Goal: Obtain resource: Download file/media

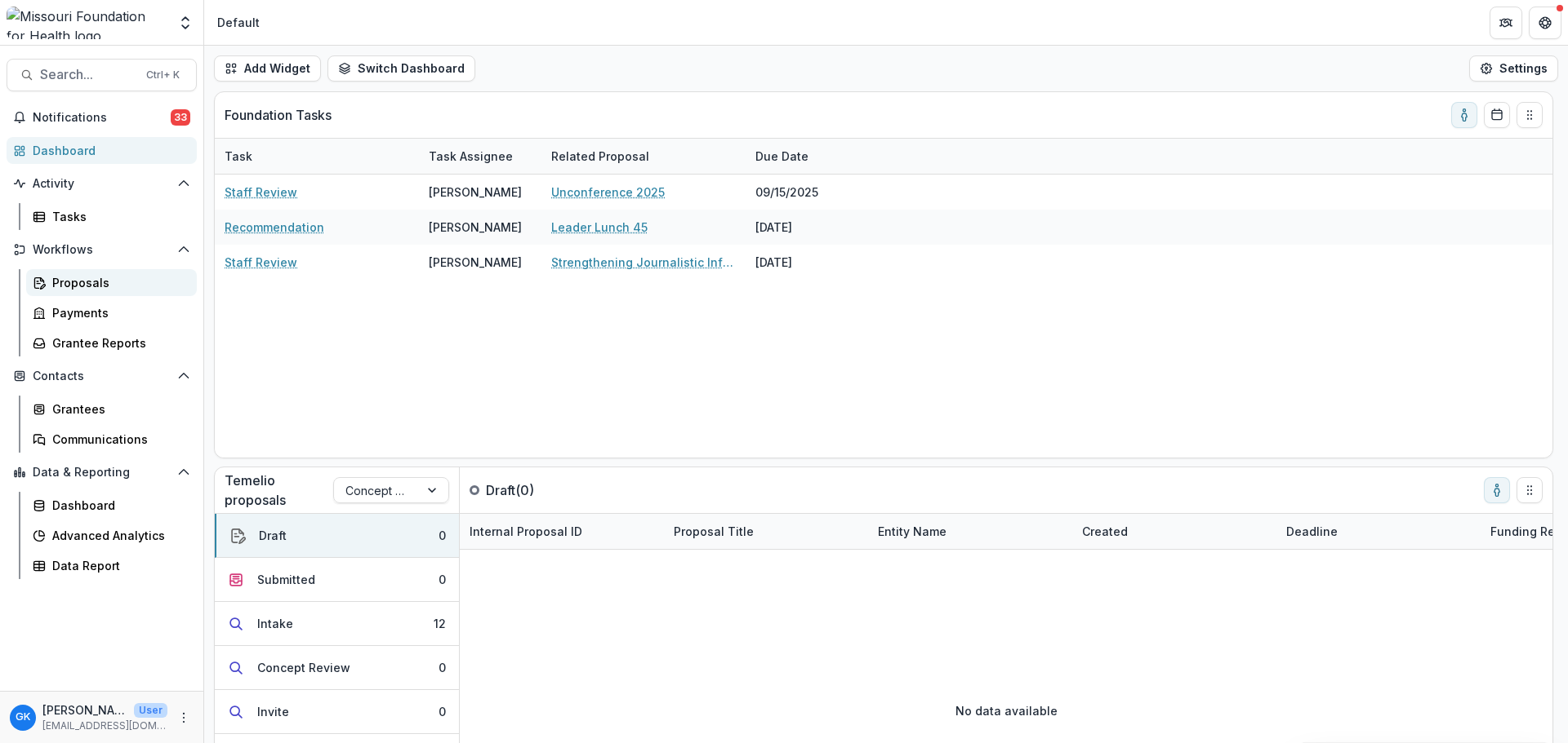
click at [127, 277] on div "Proposals" at bounding box center [118, 283] width 131 height 17
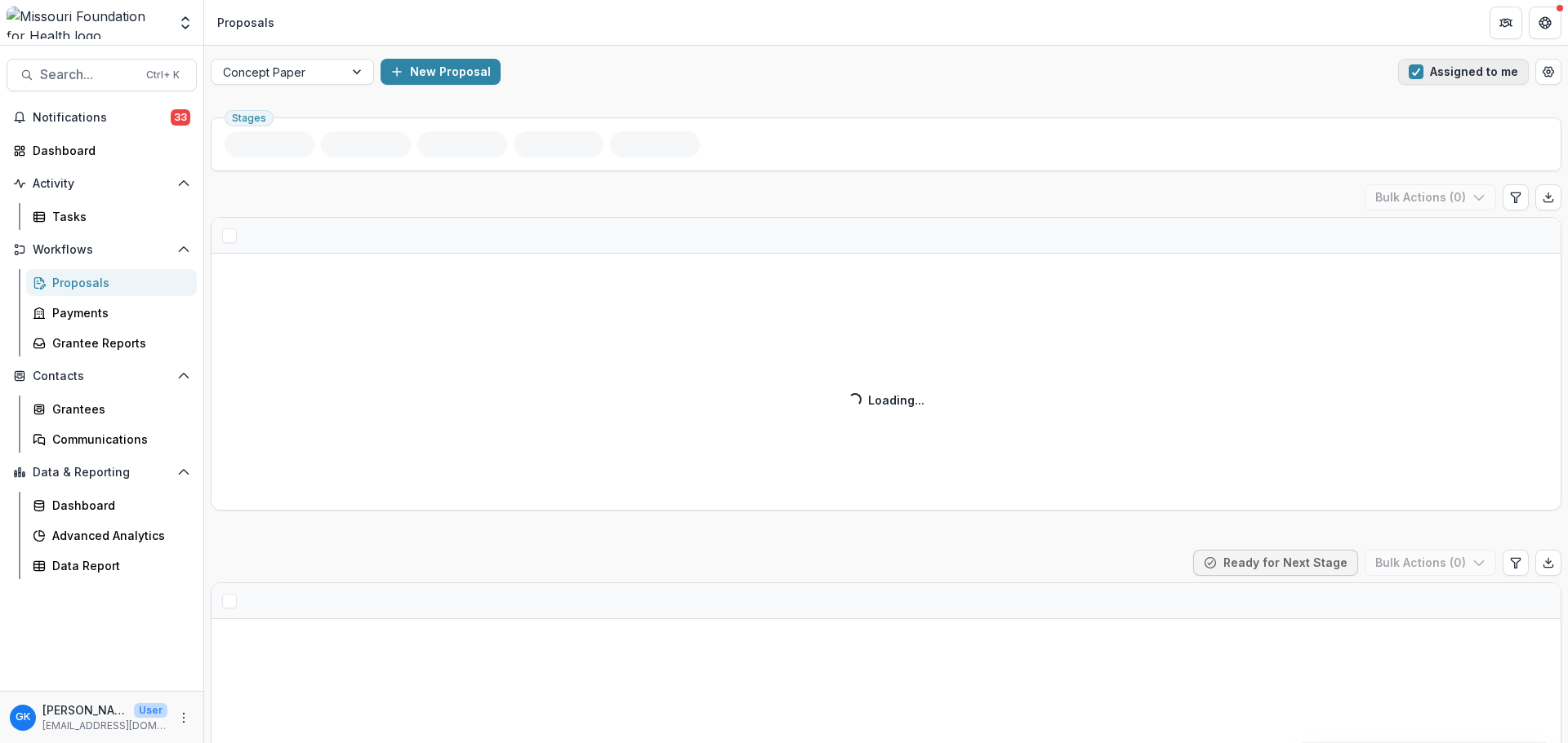
click at [1444, 84] on button "Assigned to me" at bounding box center [1463, 71] width 131 height 26
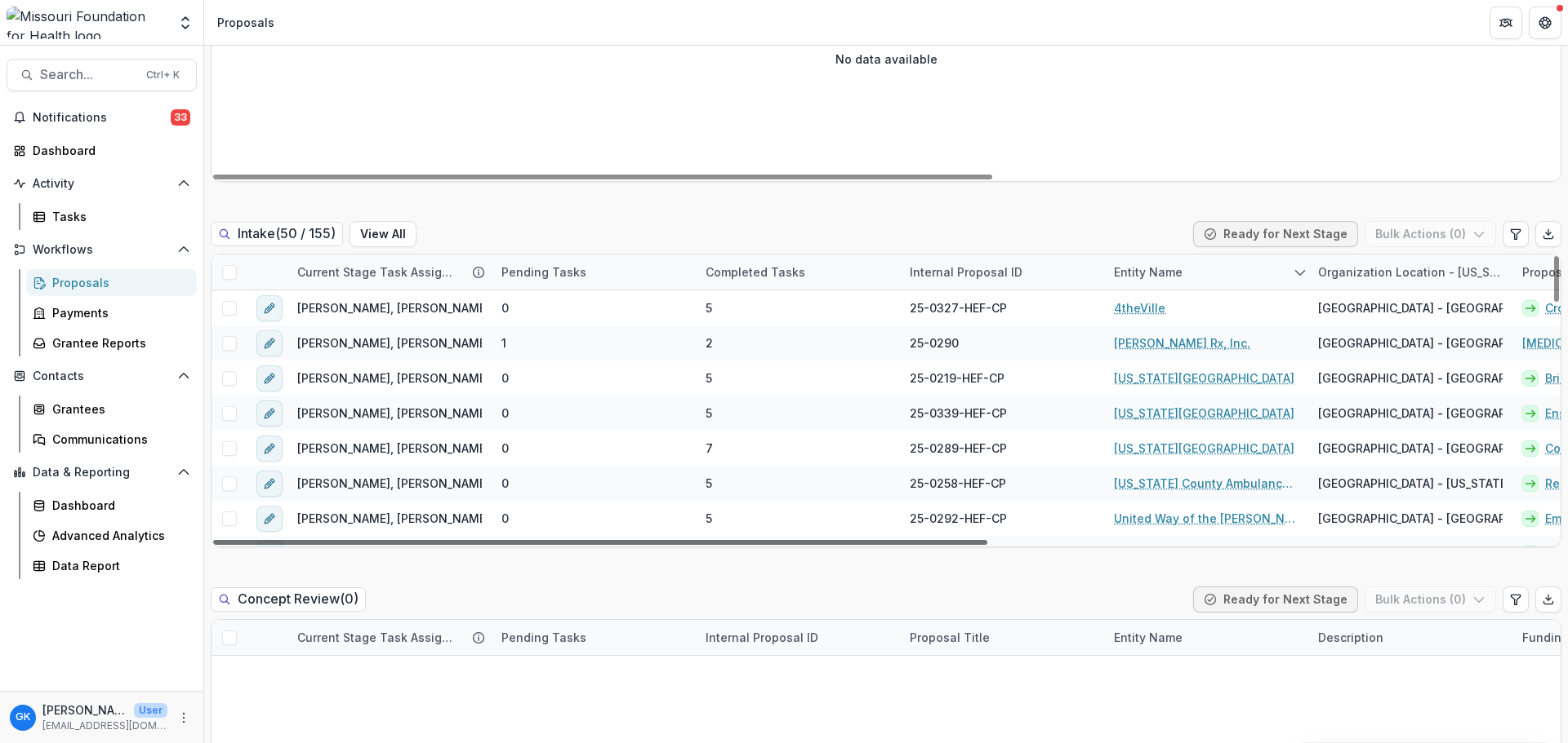
scroll to position [734, 0]
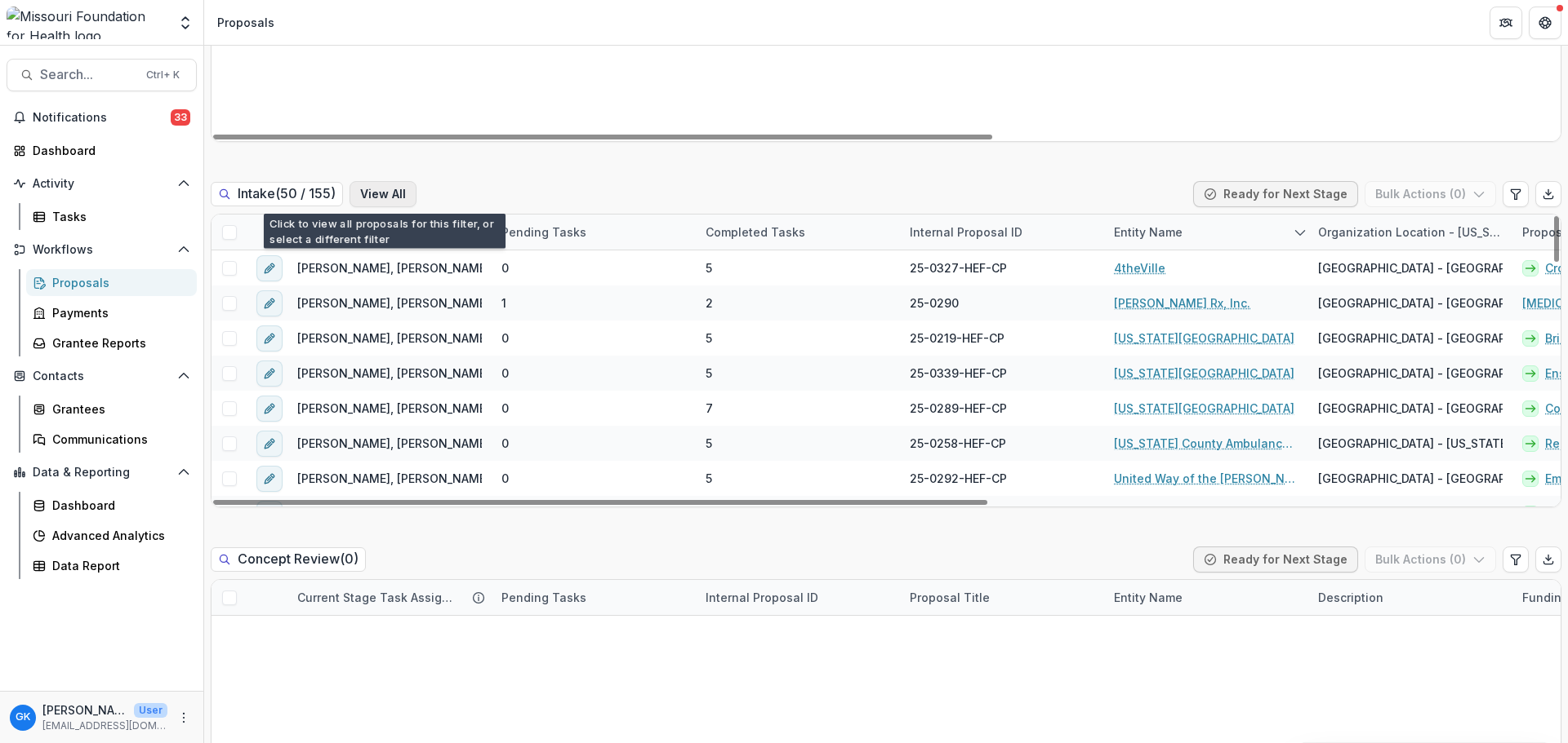
click at [360, 195] on button "View All" at bounding box center [383, 194] width 67 height 26
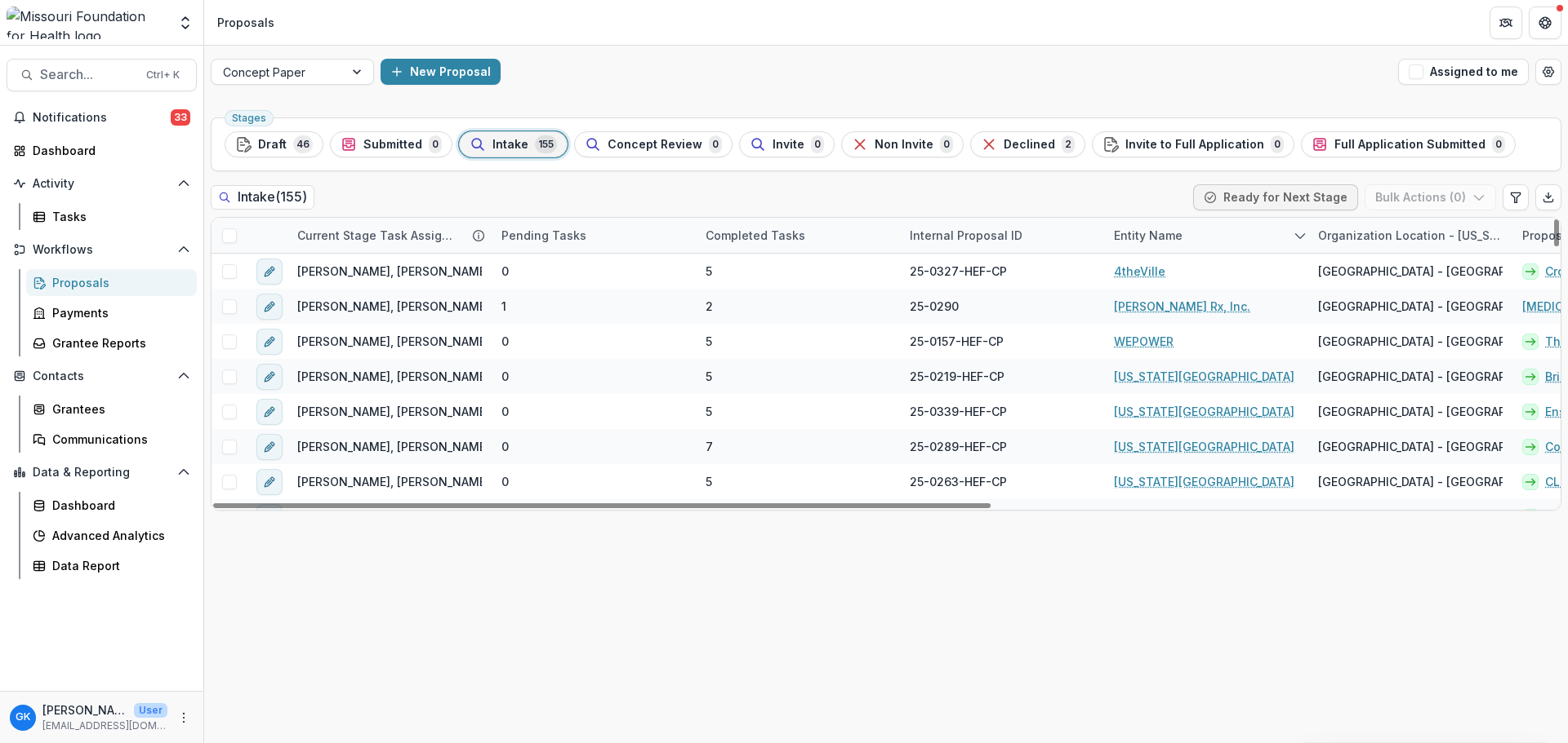
click at [1162, 230] on div "Entity Name" at bounding box center [1148, 235] width 88 height 17
click at [1176, 276] on input at bounding box center [1205, 273] width 196 height 26
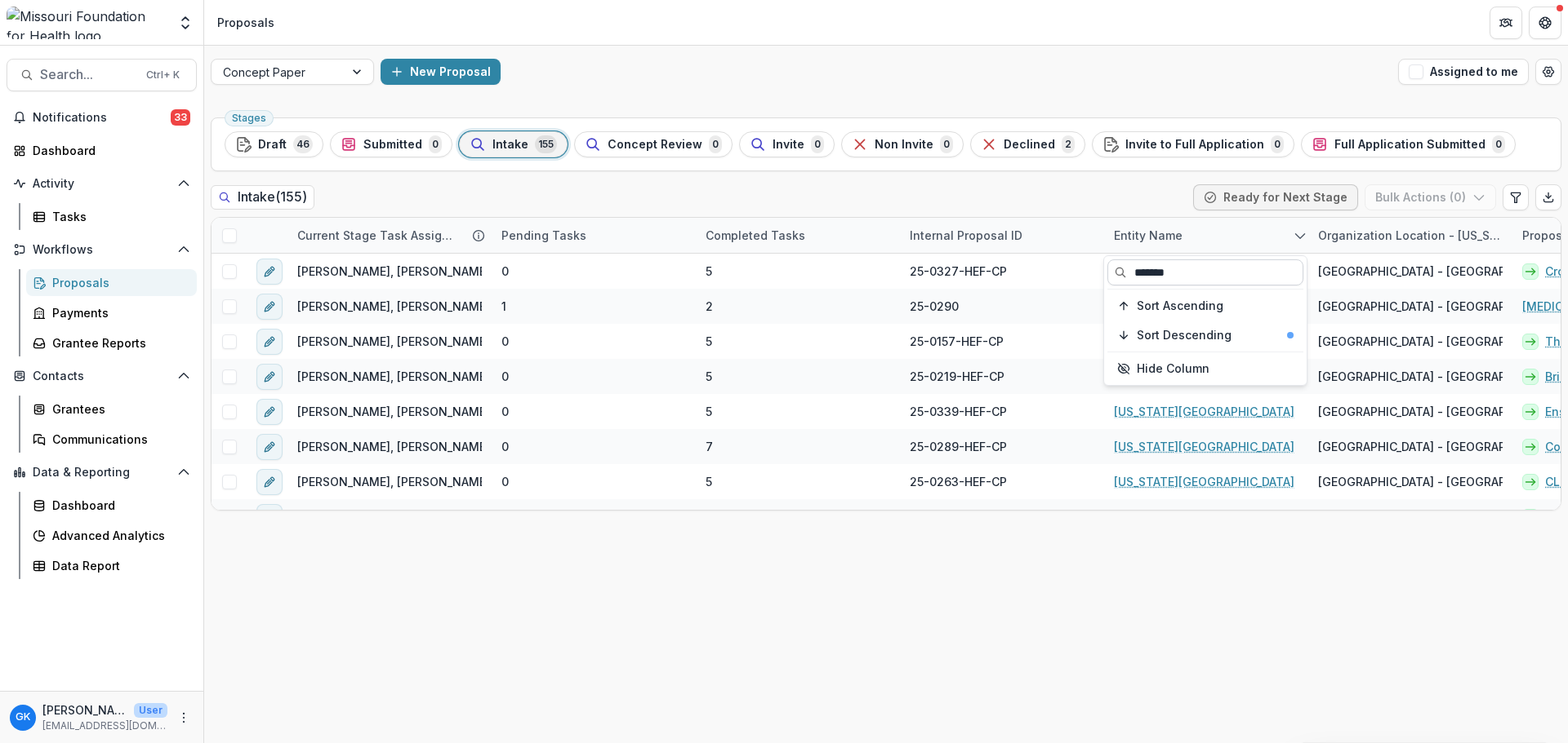
type input "*******"
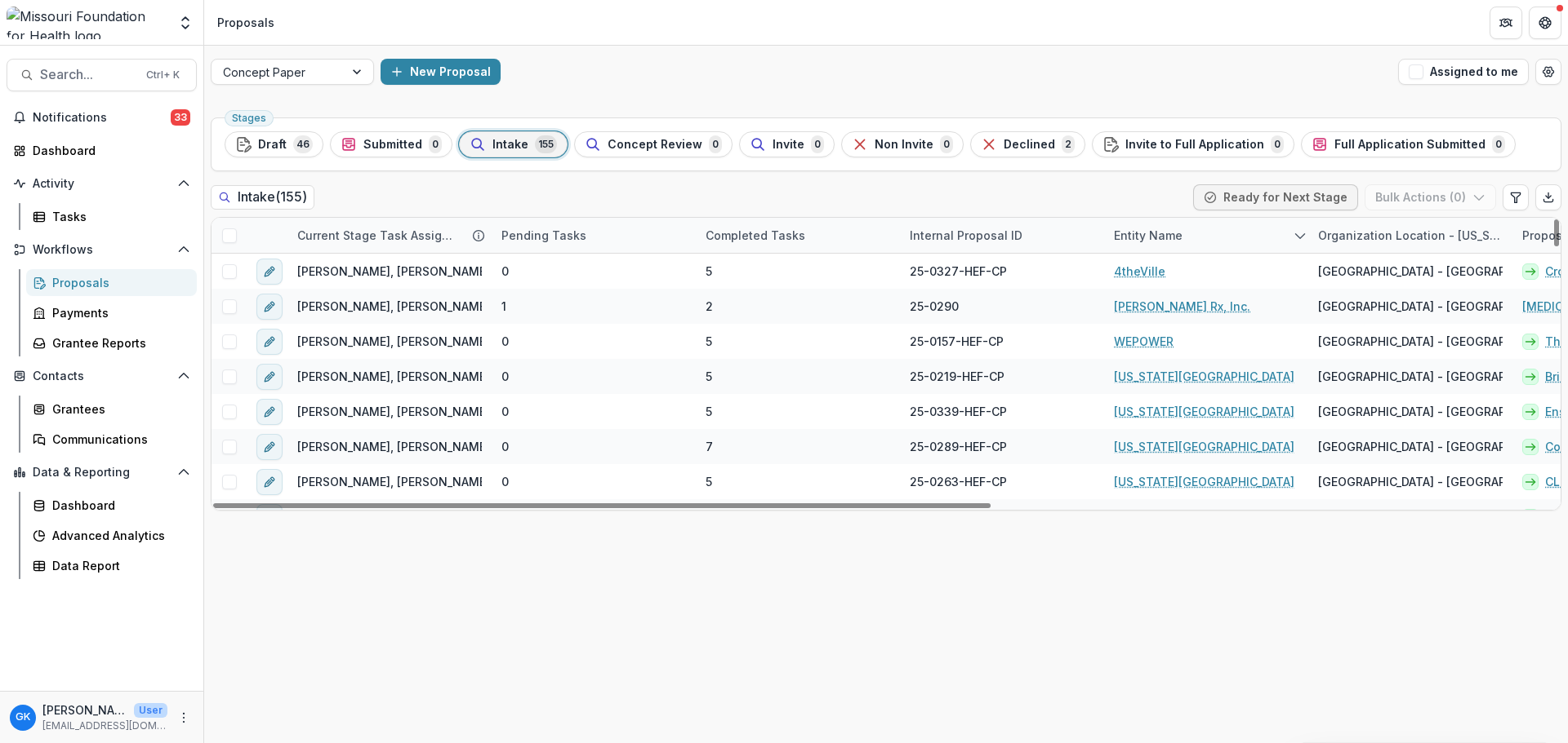
click at [1242, 241] on div "Entity Name" at bounding box center [1206, 236] width 204 height 36
click at [1228, 271] on input at bounding box center [1205, 273] width 196 height 26
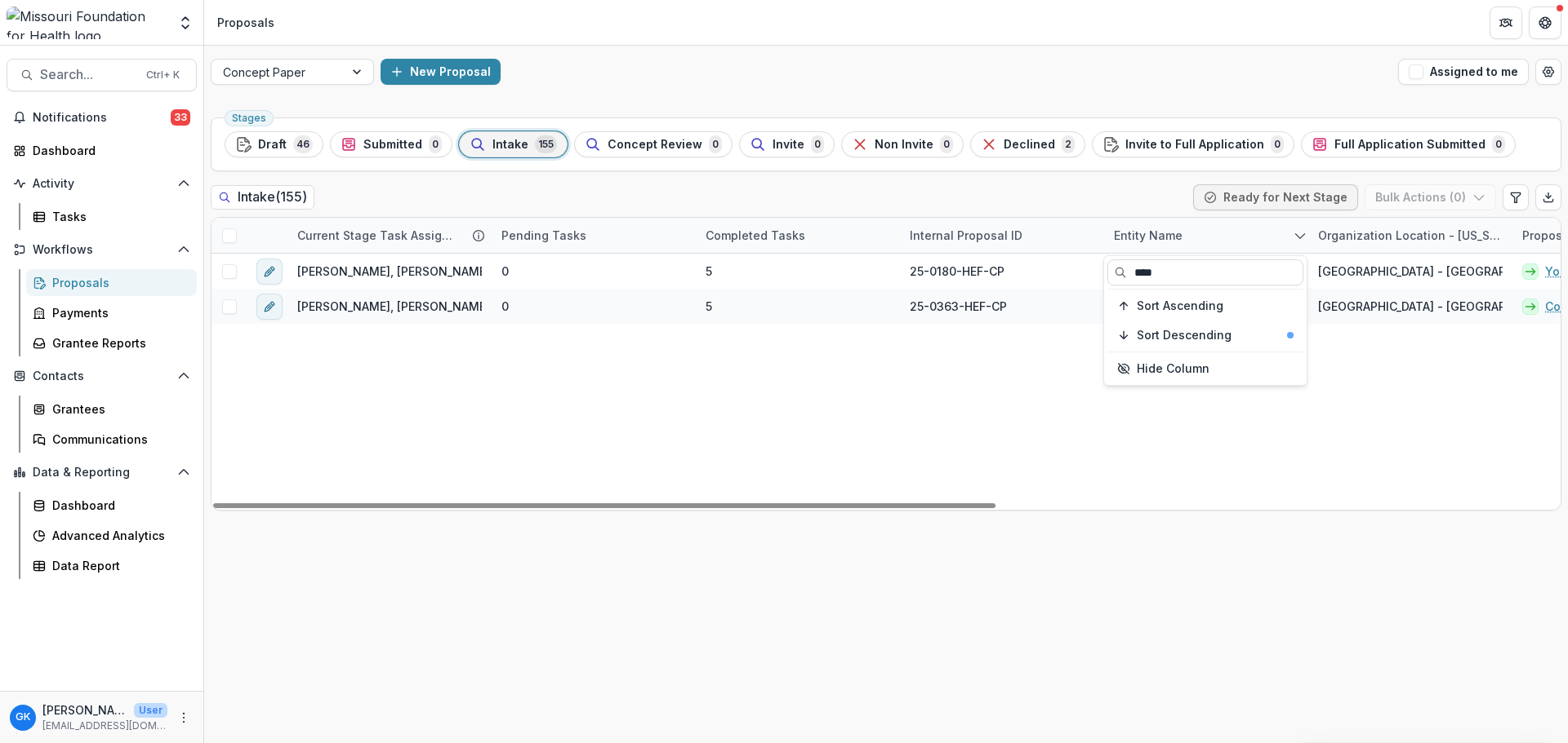
type input "****"
click at [1090, 195] on div "Intake ( 155 ) Ready for Next Stage Bulk Actions ( 0 )" at bounding box center [886, 201] width 1350 height 33
click at [1167, 233] on div "Entity Name" at bounding box center [1148, 235] width 88 height 17
click at [1171, 275] on input "****" at bounding box center [1205, 273] width 196 height 26
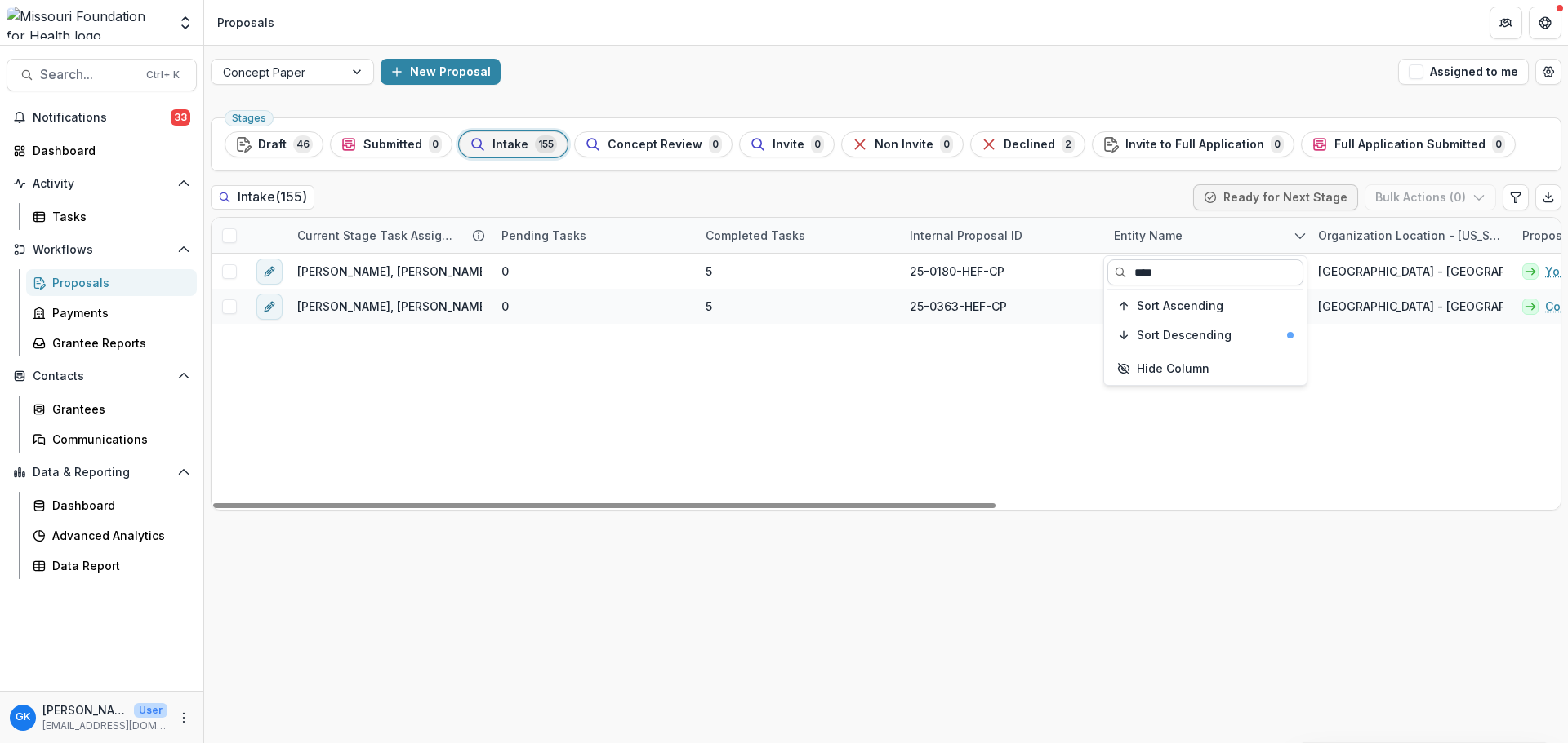
click at [1171, 275] on input "****" at bounding box center [1205, 273] width 196 height 26
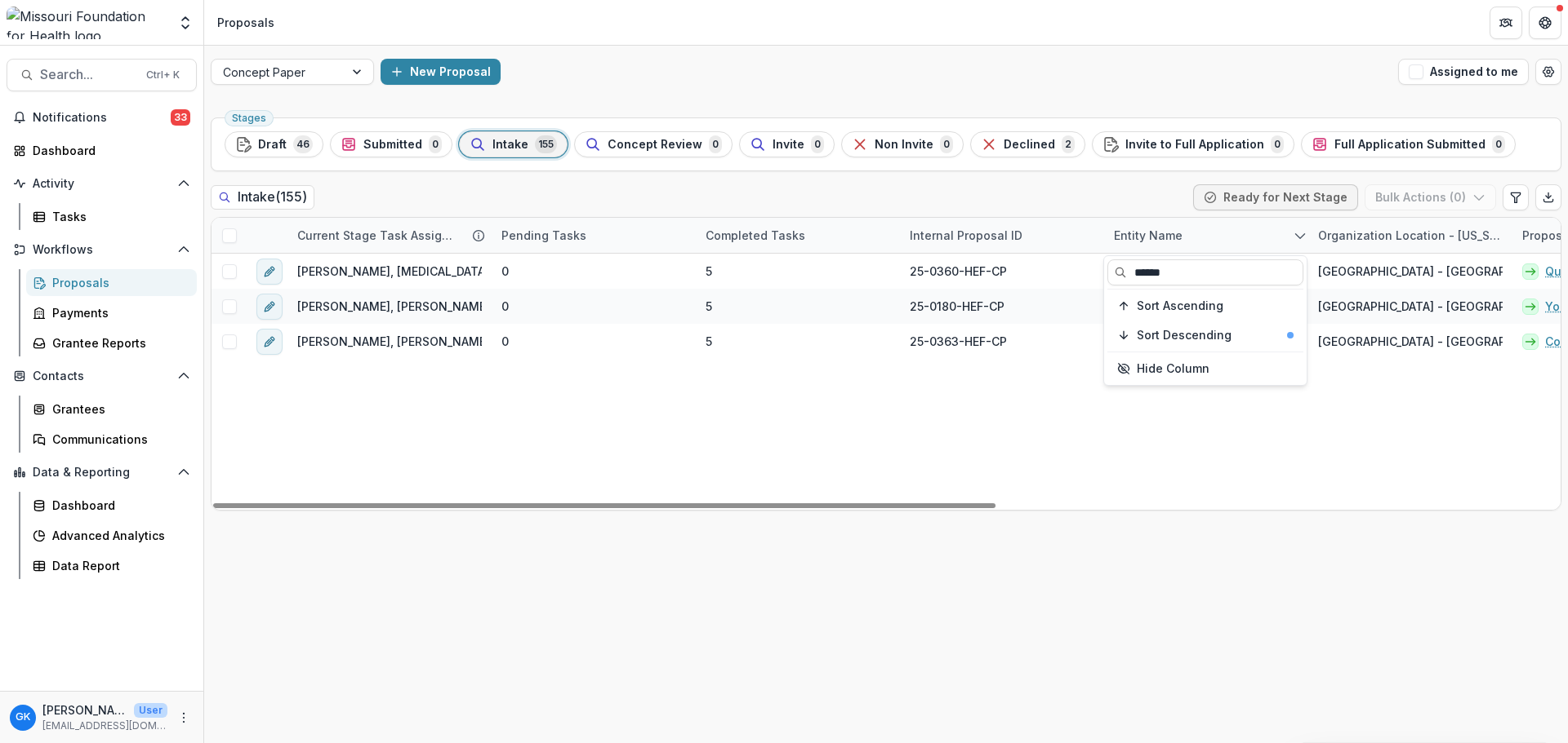
type input "******"
click at [885, 404] on div "[PERSON_NAME], [MEDICAL_DATA][PERSON_NAME], [PERSON_NAME] 0 5 25-0360-HEF-CP Re…" at bounding box center [1372, 381] width 2321 height 256
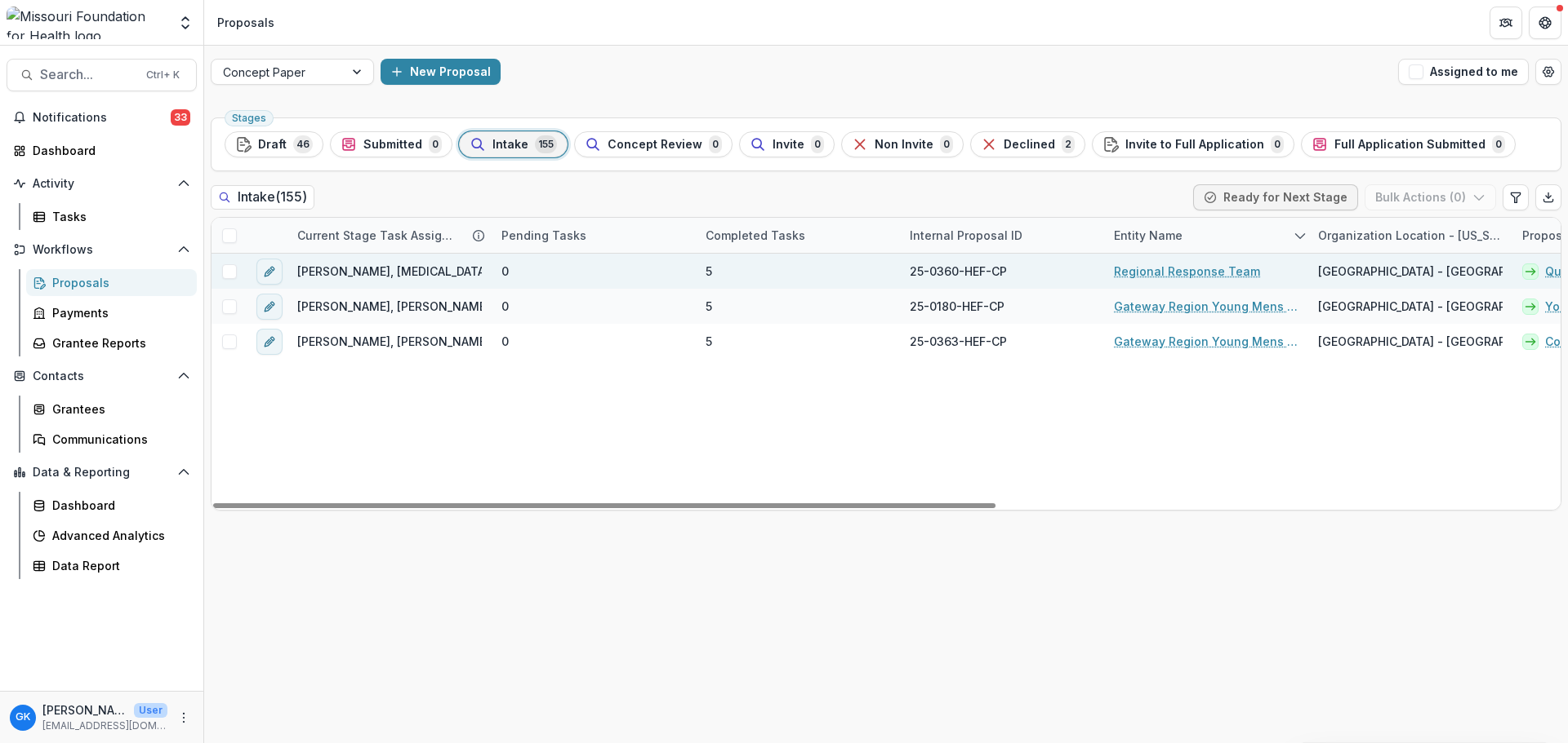
click at [1227, 261] on div "Regional Response Team" at bounding box center [1206, 272] width 204 height 36
click at [1215, 268] on link "Regional Response Team" at bounding box center [1187, 271] width 146 height 17
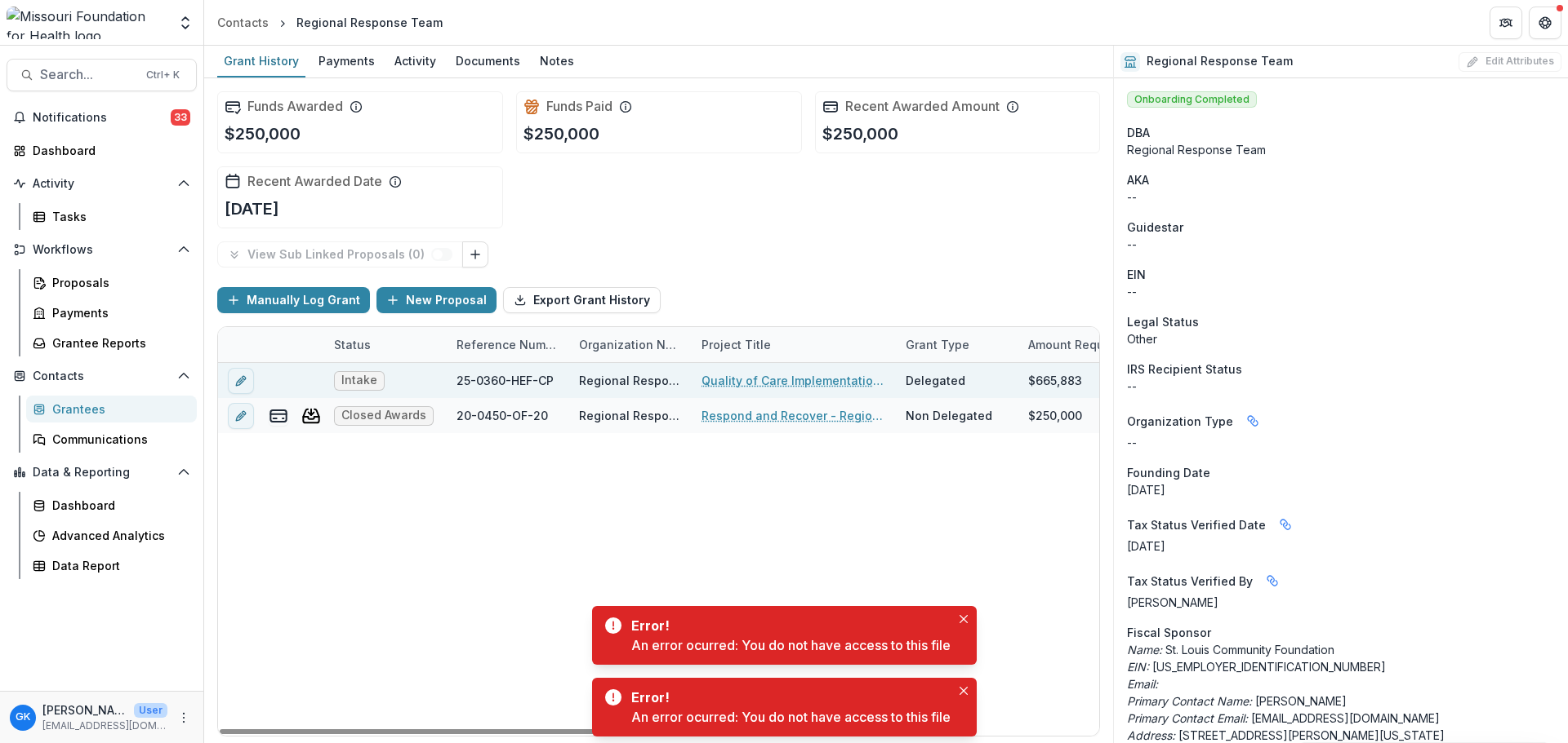
click at [780, 373] on link "Quality of Care Implementation Cohort: an ECE Community of Praxis" at bounding box center [793, 380] width 185 height 17
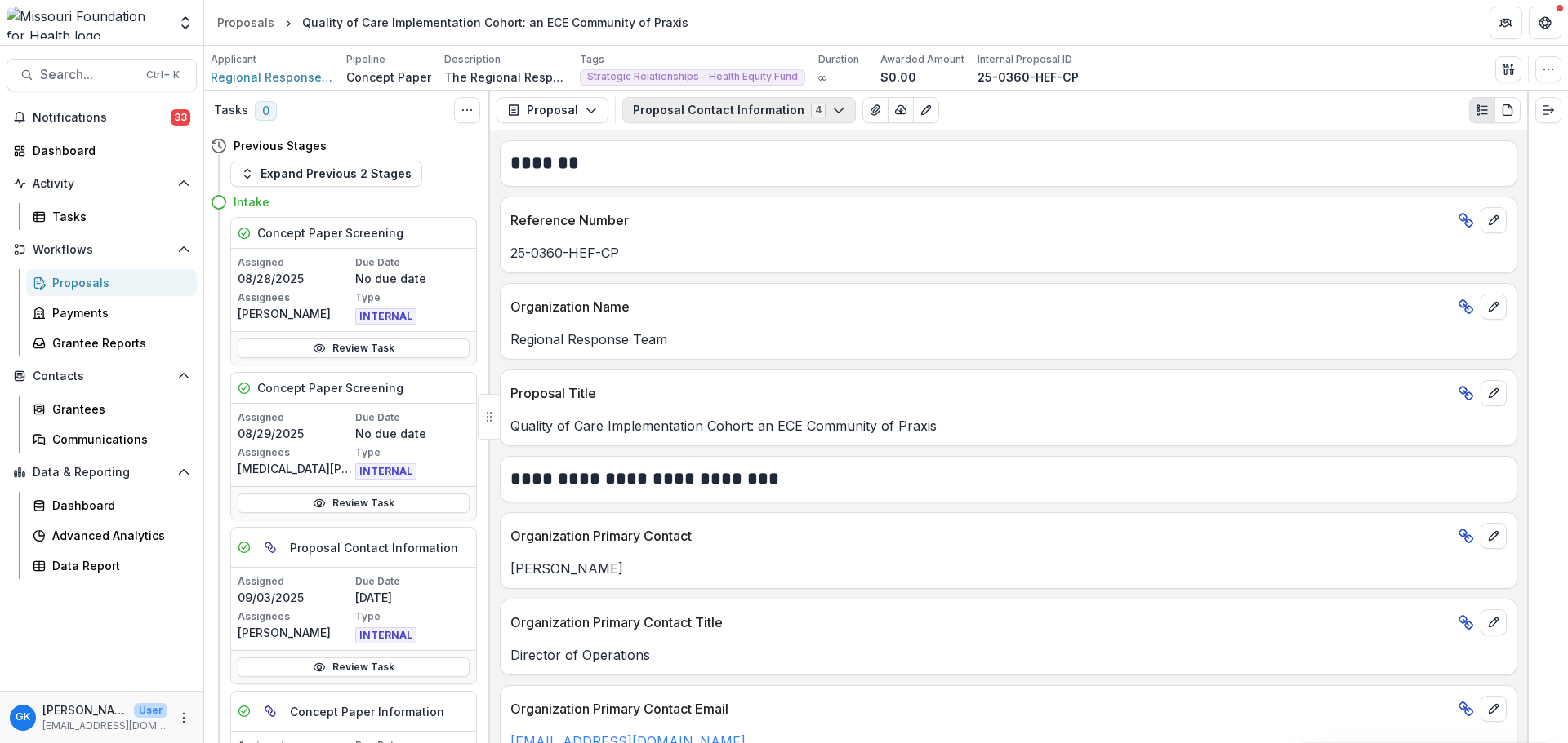
click at [719, 115] on button "Proposal Contact Information 4" at bounding box center [739, 110] width 233 height 26
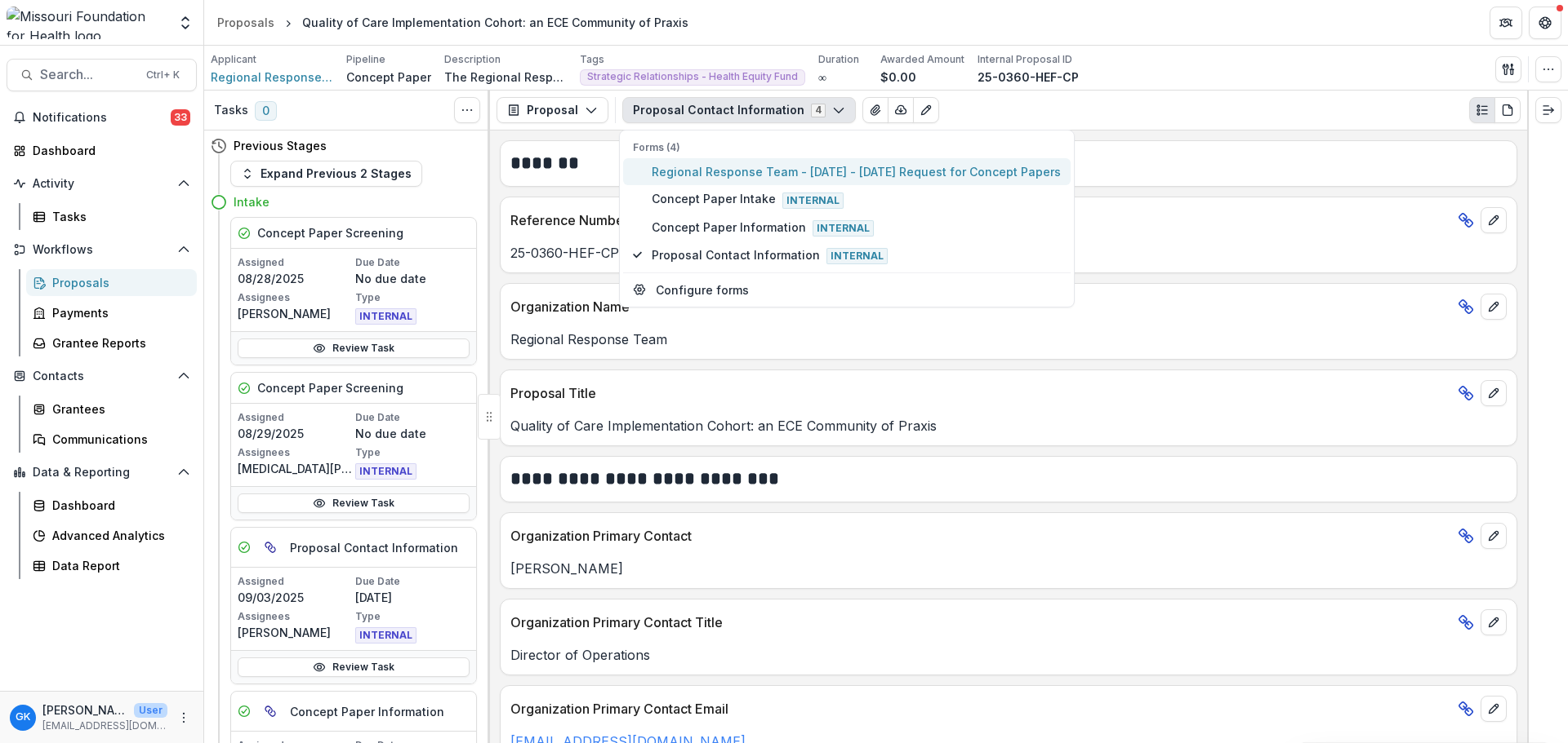
click at [729, 173] on span "Regional Response Team - [DATE] - [DATE] Request for Concept Papers" at bounding box center [856, 171] width 409 height 17
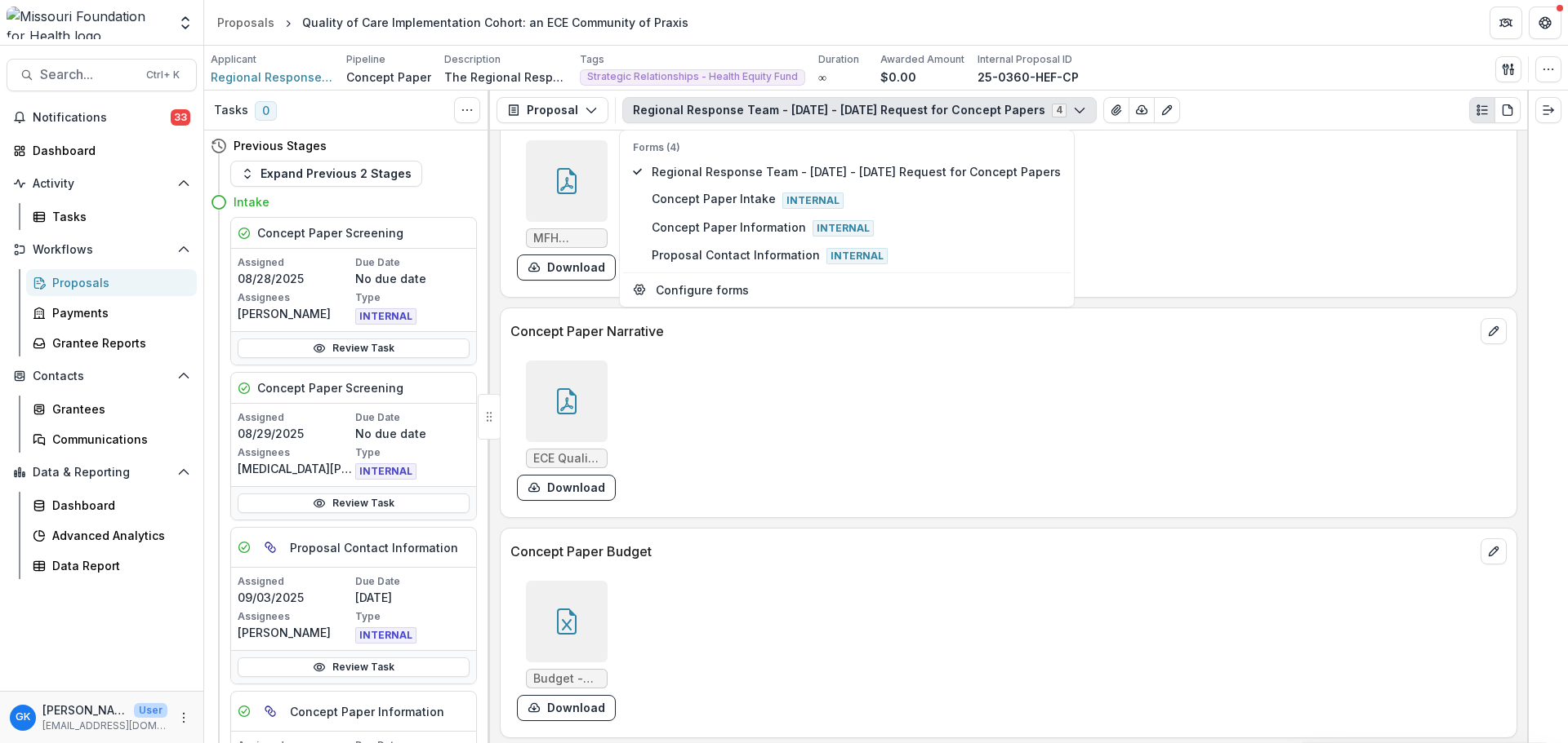
scroll to position [5386, 0]
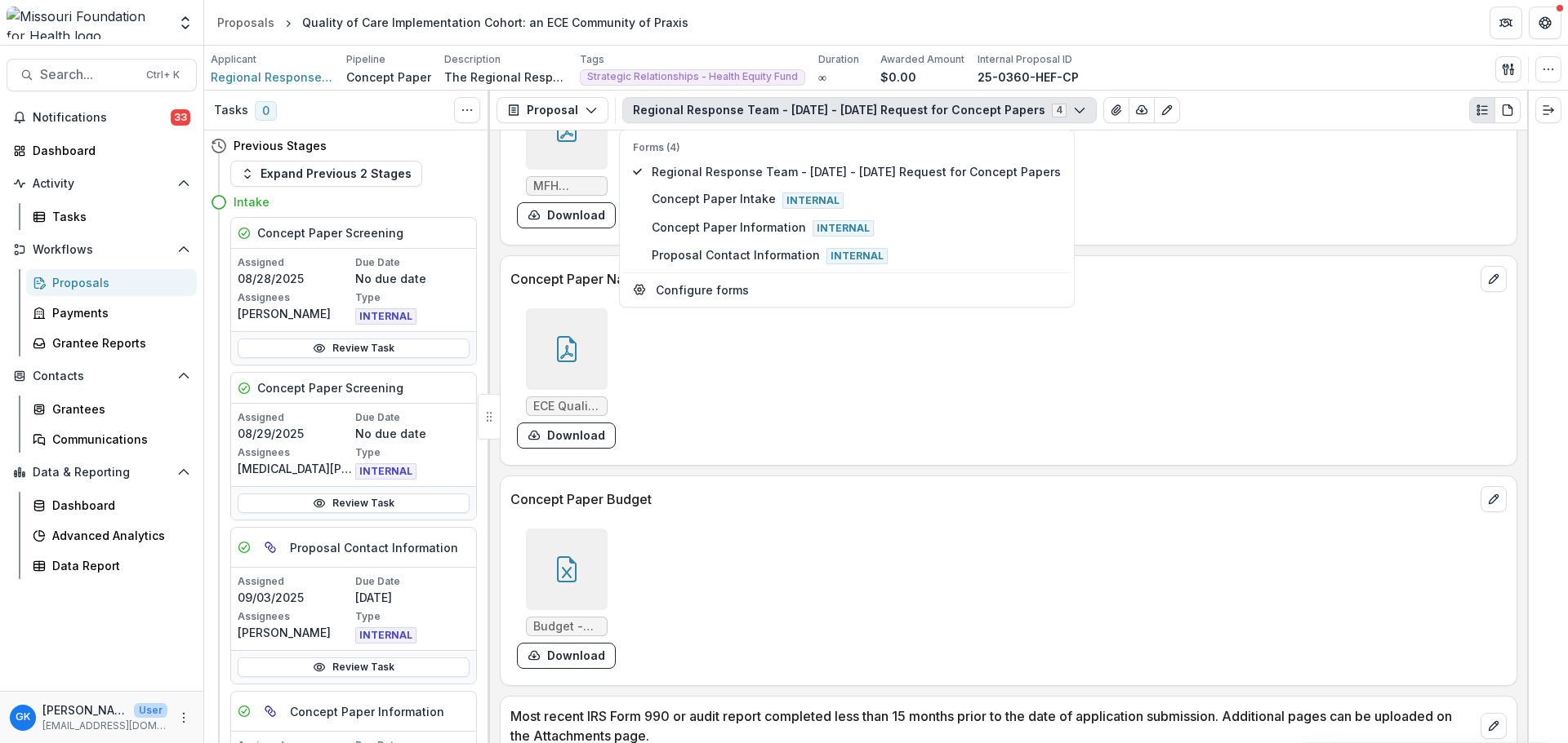
click at [579, 367] on div at bounding box center [566, 349] width 82 height 82
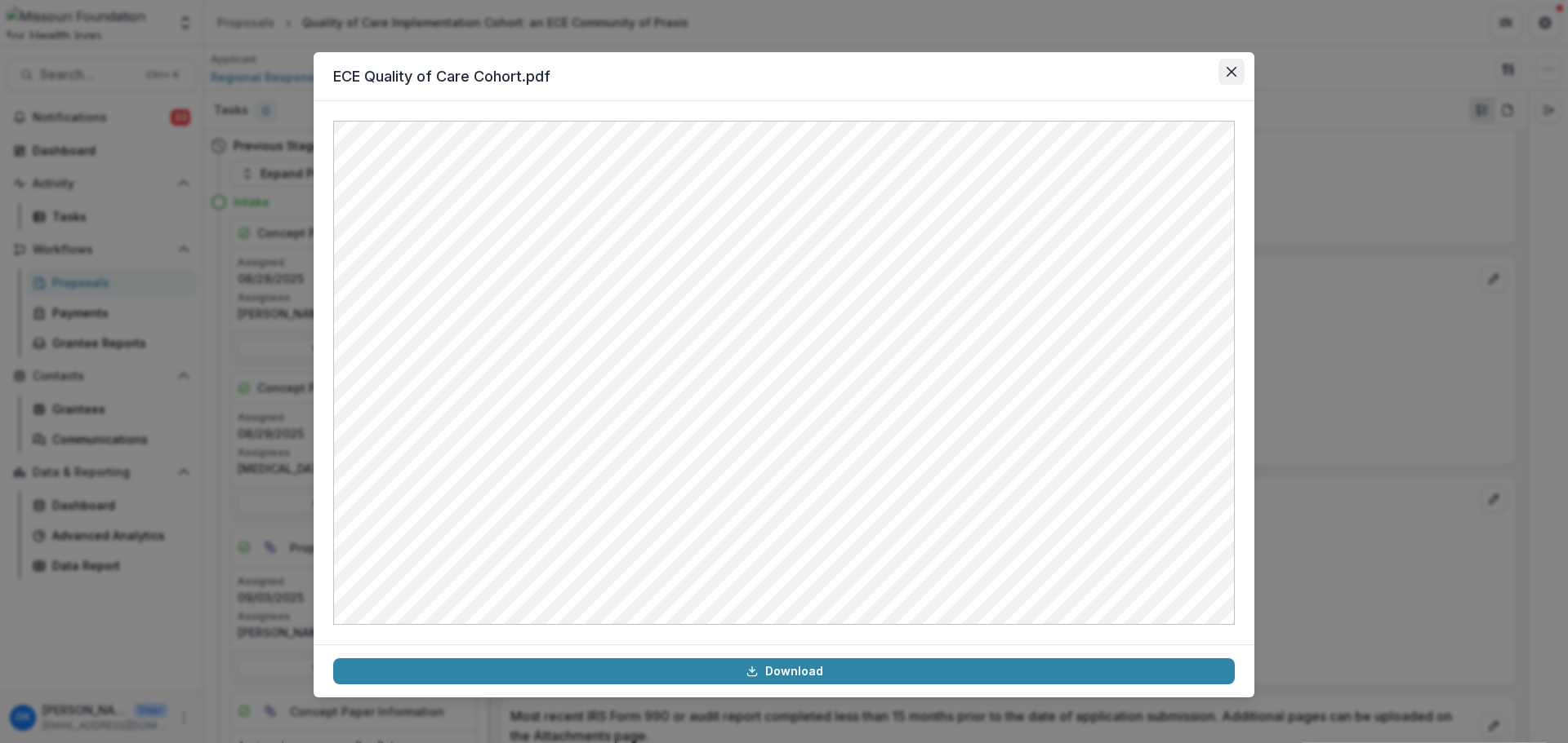
click at [1228, 79] on button "Close" at bounding box center [1231, 71] width 26 height 26
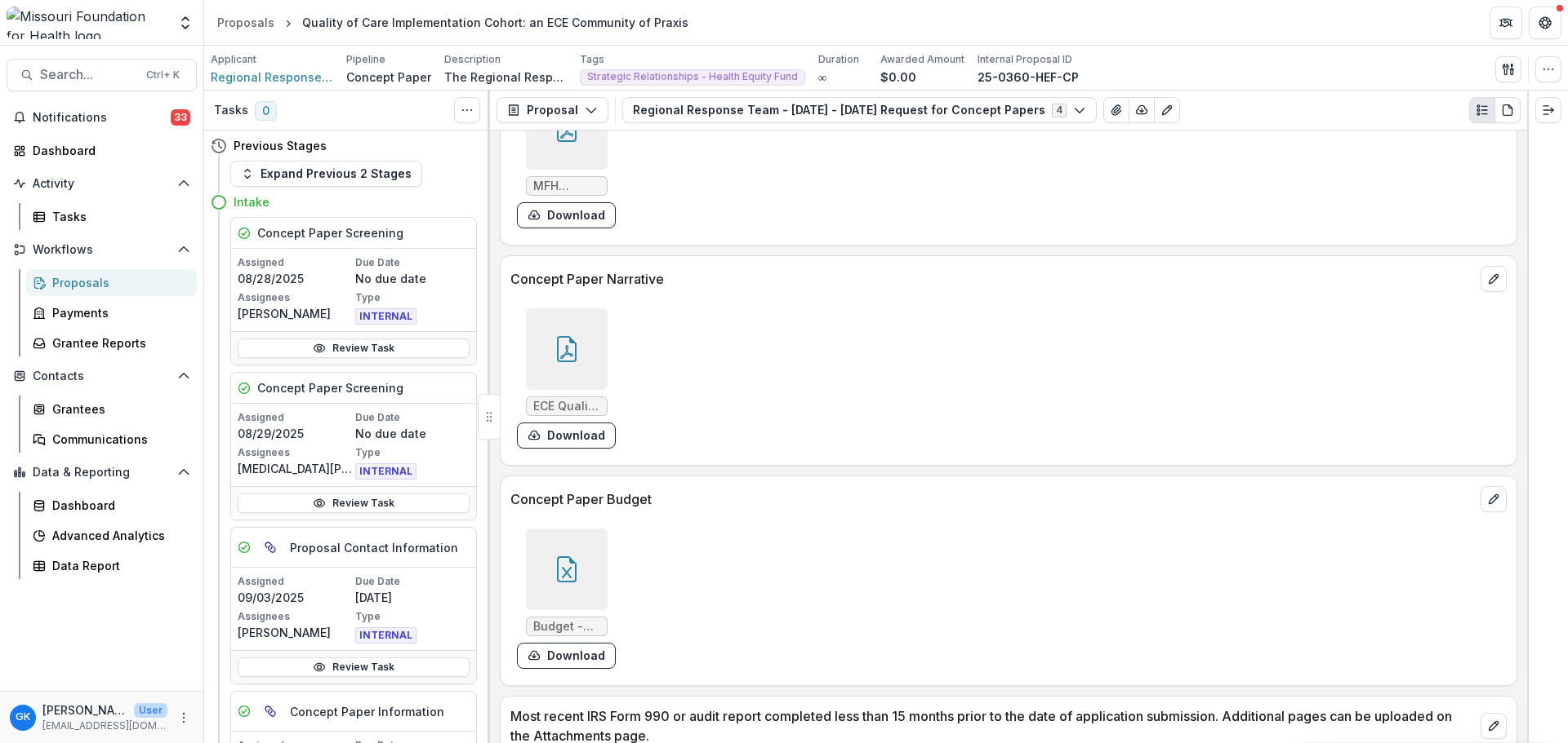
click at [590, 564] on div at bounding box center [566, 569] width 82 height 82
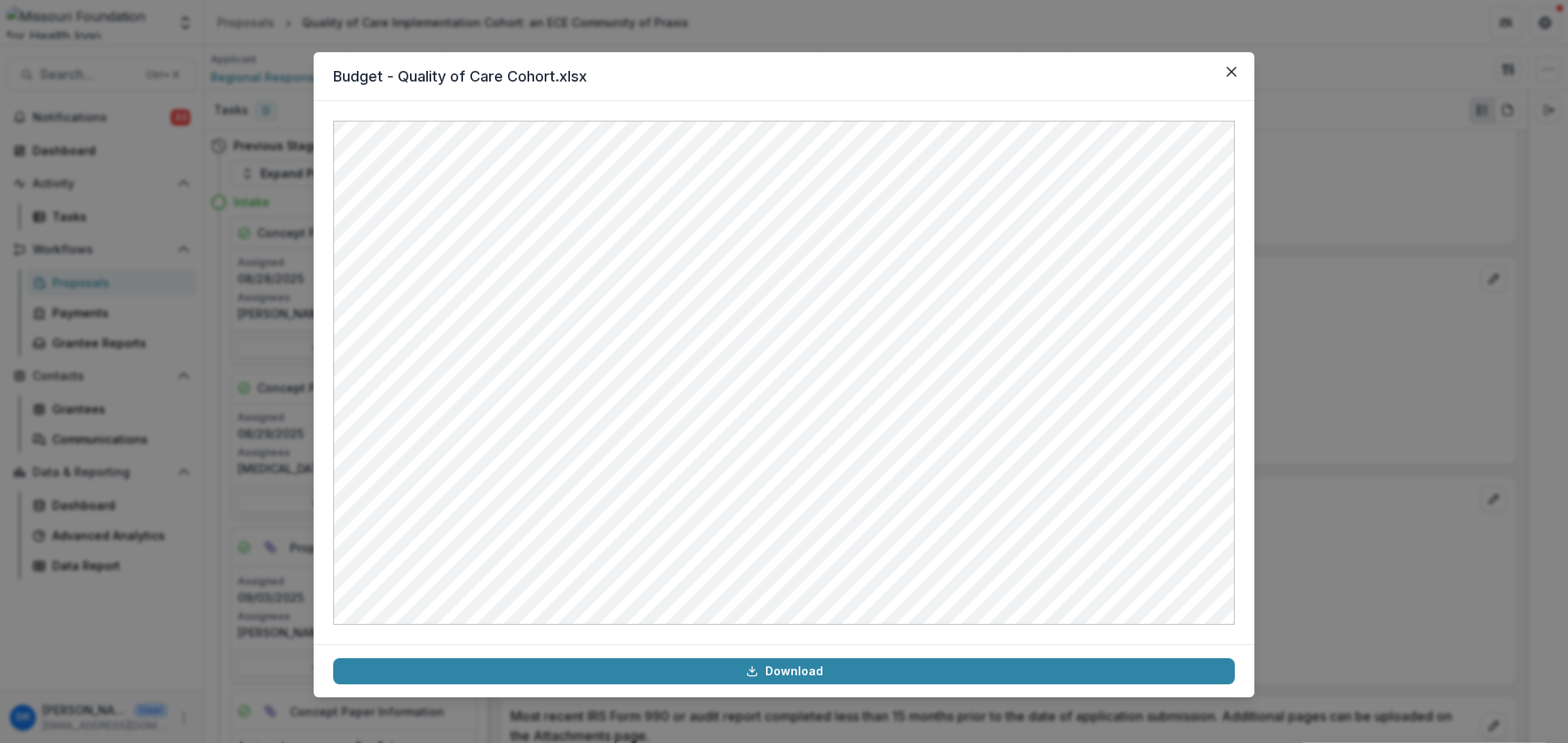
click at [1354, 289] on div "Budget - Quality of Care Cohort.xlsx Download" at bounding box center [784, 372] width 1568 height 743
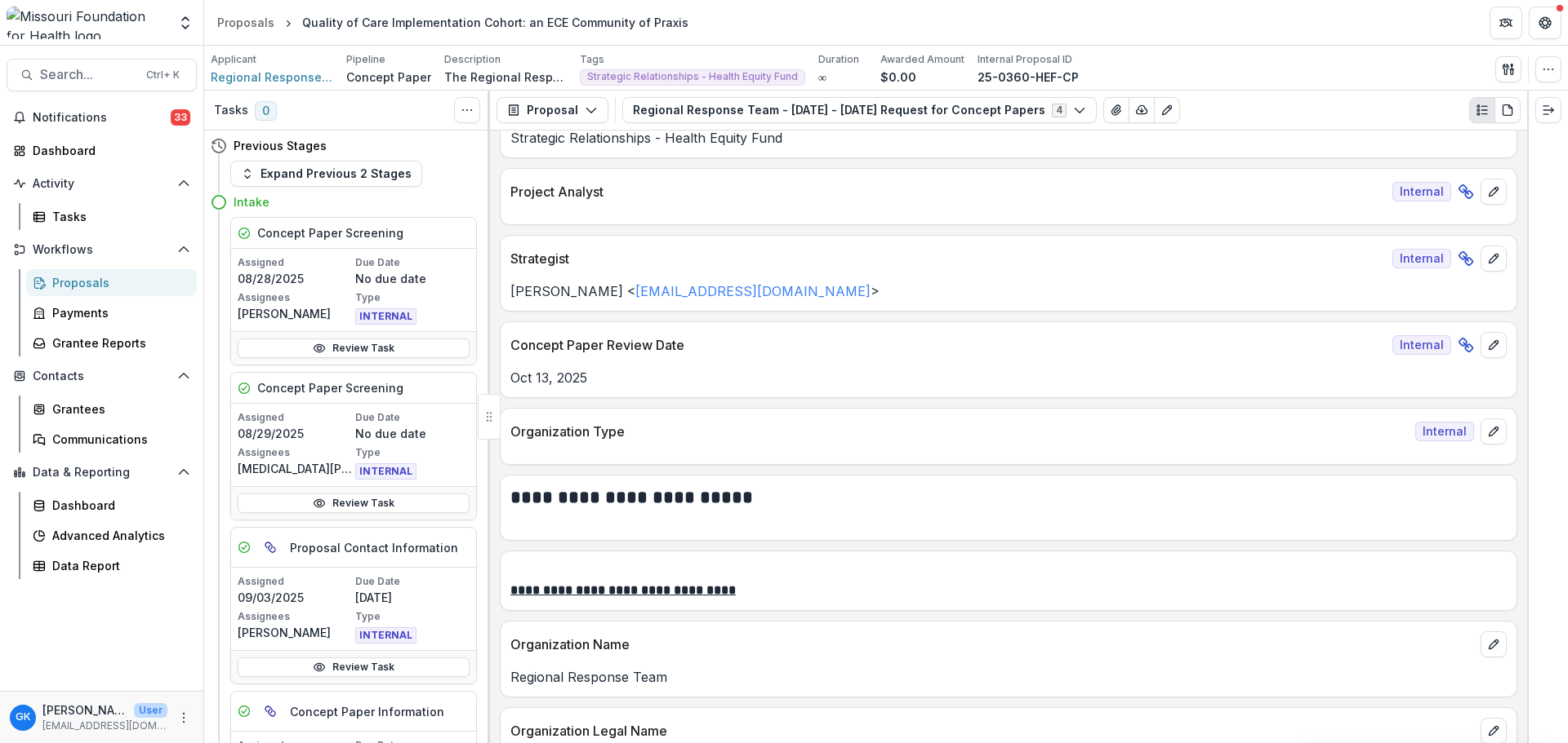
scroll to position [0, 0]
